Goal: Navigation & Orientation: Find specific page/section

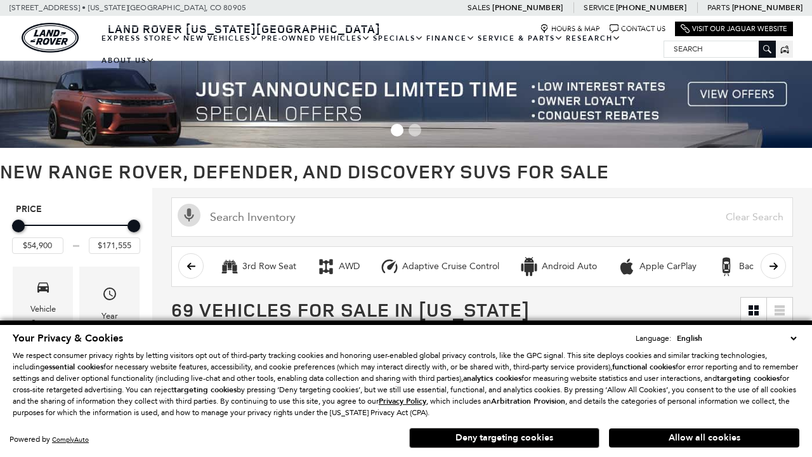
scroll to position [587, 0]
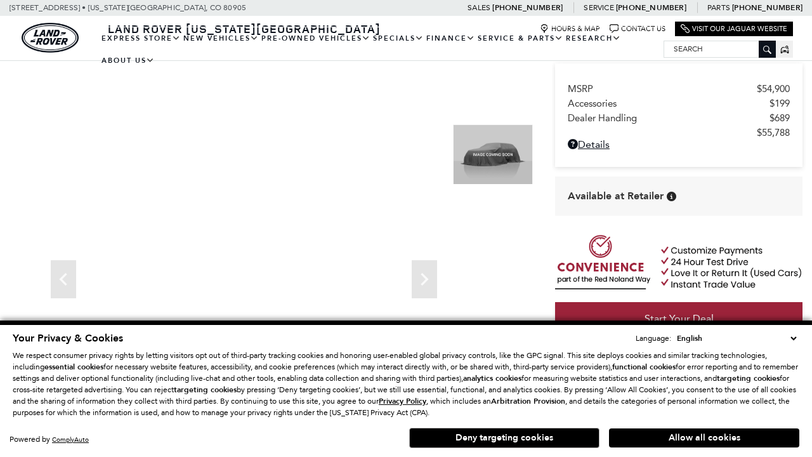
scroll to position [599, 0]
